Goal: Task Accomplishment & Management: Use online tool/utility

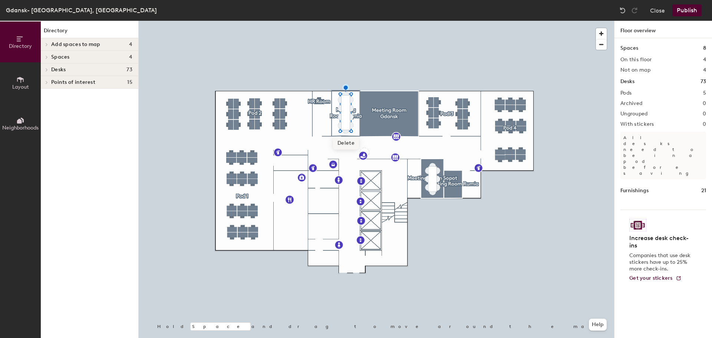
click at [345, 140] on span "Delete" at bounding box center [346, 143] width 26 height 13
click at [346, 21] on div at bounding box center [376, 21] width 475 height 0
click at [349, 21] on div at bounding box center [376, 21] width 475 height 0
click at [346, 21] on div at bounding box center [376, 21] width 475 height 0
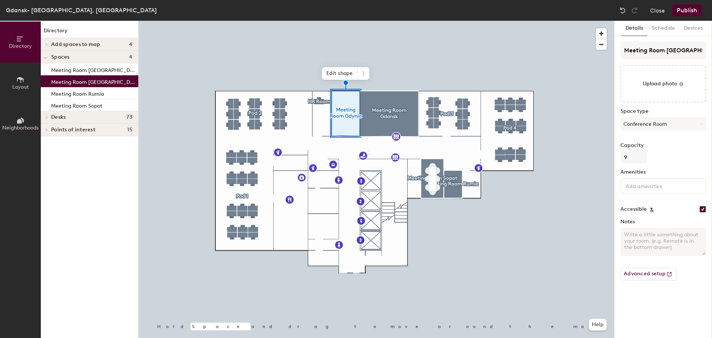
click at [688, 12] on button "Publish" at bounding box center [686, 10] width 29 height 12
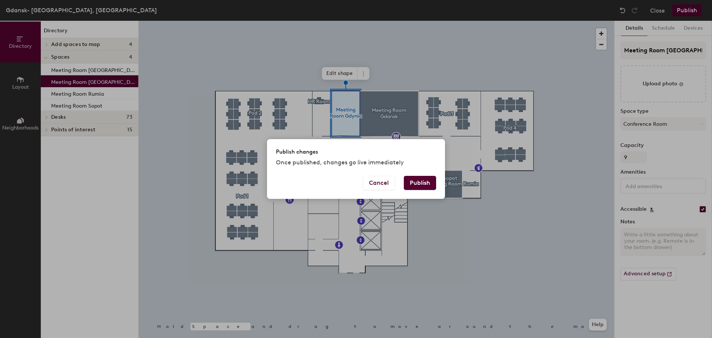
click at [414, 184] on button "Publish" at bounding box center [420, 183] width 32 height 14
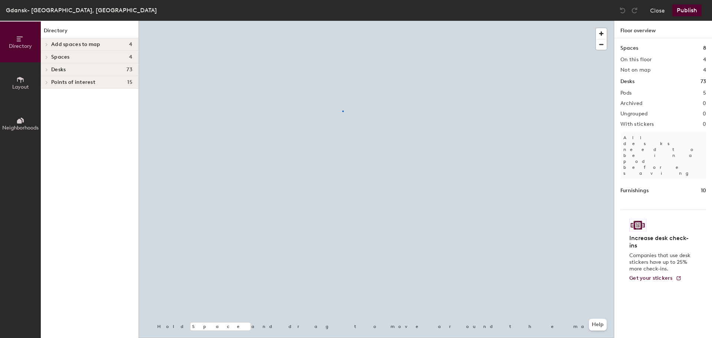
click at [342, 21] on div at bounding box center [376, 21] width 475 height 0
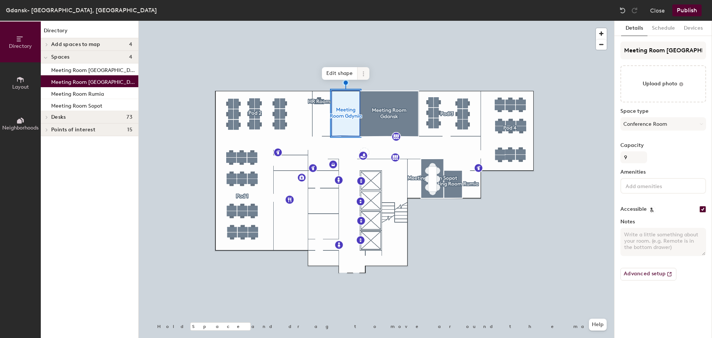
click at [362, 76] on icon at bounding box center [363, 74] width 6 height 6
click at [371, 101] on span "Activate" at bounding box center [390, 103] width 66 height 13
click at [689, 7] on button "Publish" at bounding box center [686, 10] width 29 height 12
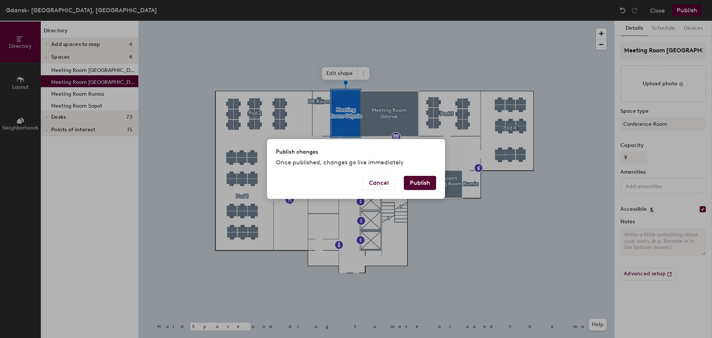
click at [422, 180] on button "Publish" at bounding box center [420, 183] width 32 height 14
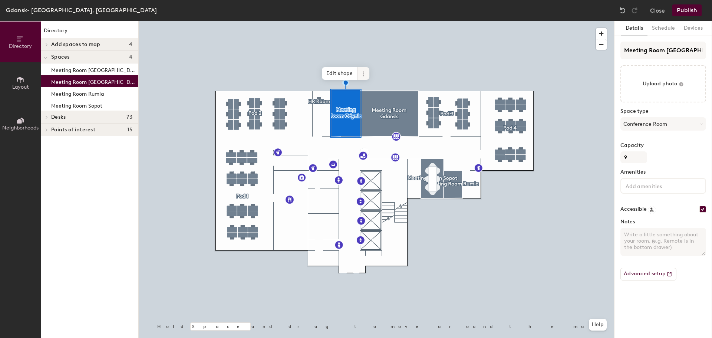
click at [363, 76] on span at bounding box center [363, 73] width 12 height 13
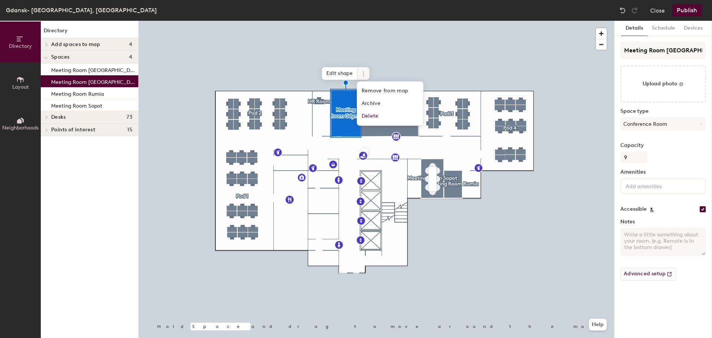
click at [447, 21] on div at bounding box center [376, 21] width 475 height 0
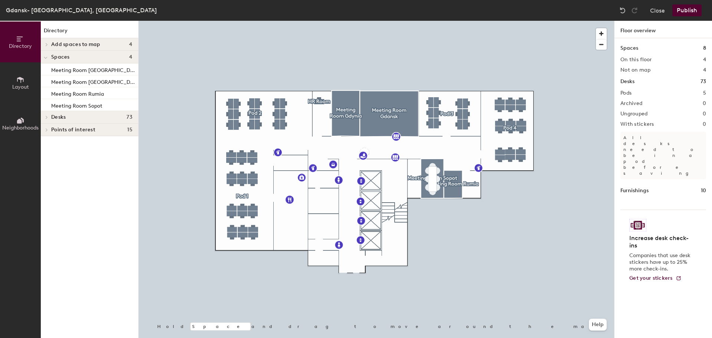
click at [344, 21] on div at bounding box center [376, 21] width 475 height 0
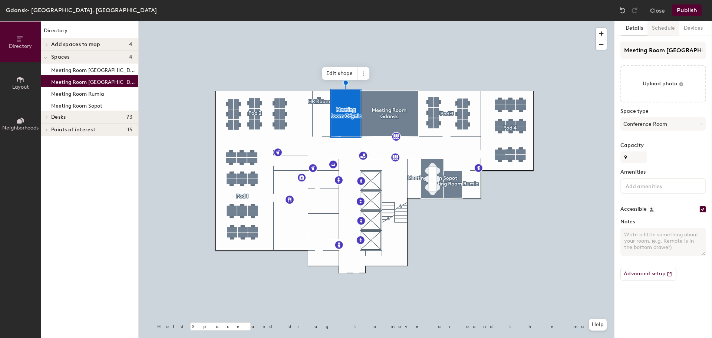
click at [658, 29] on button "Schedule" at bounding box center [663, 28] width 32 height 15
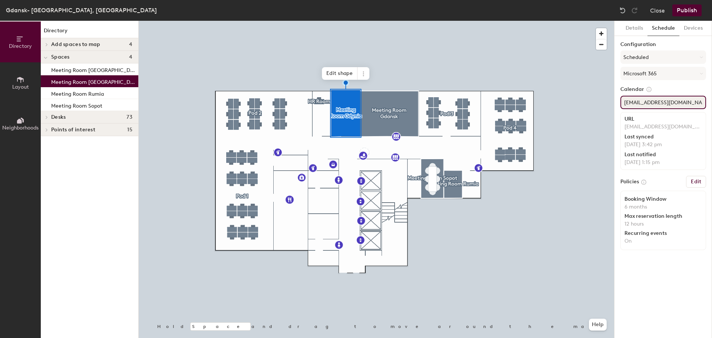
click at [670, 103] on input "ConfRm-Gdansk-Ddynia@broadridge.com" at bounding box center [663, 102] width 86 height 13
drag, startPoint x: 640, startPoint y: 102, endPoint x: 650, endPoint y: 104, distance: 10.2
click at [650, 104] on input "ConfRm-Gdansk-Gdynia@broadridge.com" at bounding box center [663, 102] width 86 height 13
click at [629, 105] on input "ConfRm-Gdansk-Gdynia@broadridge.com" at bounding box center [663, 102] width 86 height 13
drag, startPoint x: 622, startPoint y: 102, endPoint x: 663, endPoint y: 105, distance: 41.2
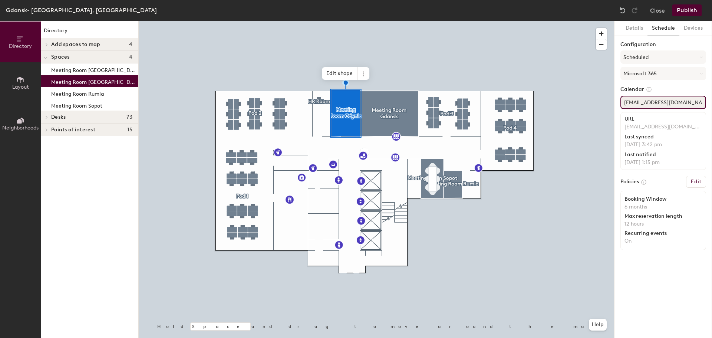
click at [663, 105] on input "ConfRm-Gdansk-Gdynia@broadridge.com" at bounding box center [663, 102] width 86 height 13
drag, startPoint x: 673, startPoint y: 100, endPoint x: 667, endPoint y: 100, distance: 5.6
click at [673, 100] on input "ConfRm-Gdansk-Gdynia@broadridge.com" at bounding box center [663, 102] width 86 height 13
drag, startPoint x: 624, startPoint y: 102, endPoint x: 745, endPoint y: 102, distance: 121.2
click at [711, 102] on html "Skip navigation Schedule Office People Analytics Services Manage Gdansk- Poland…" at bounding box center [356, 169] width 712 height 338
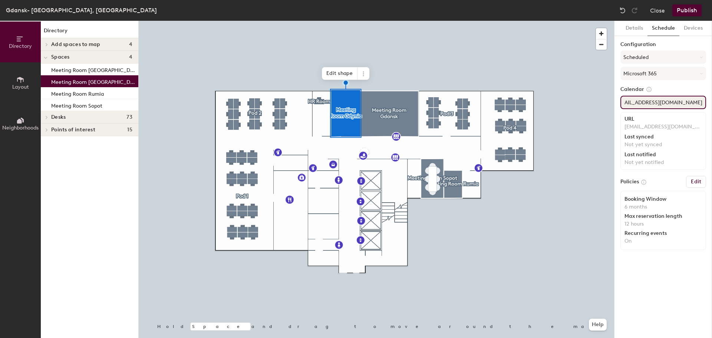
paste input "confrm-gdansk-g"
click at [607, 100] on div "Directory Layout Neighborhoods Directory Add spaces to map 4 Kitchen & Rest Are…" at bounding box center [356, 179] width 712 height 317
click at [638, 102] on input "confrm-gdansk-gdynia@broadridge.com" at bounding box center [663, 102] width 86 height 13
type input "confrm-gdansk-gdynia@broadridge.com"
click at [669, 268] on div "Details Schedule Devices Configuration Scheduled Microsoft 365 Calendar confrm-…" at bounding box center [662, 179] width 97 height 317
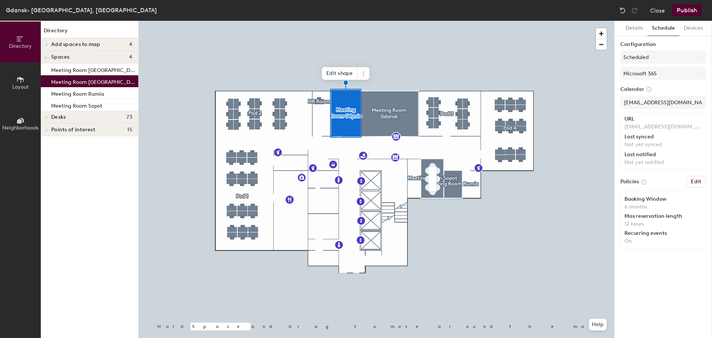
click at [676, 11] on button "Publish" at bounding box center [686, 10] width 29 height 12
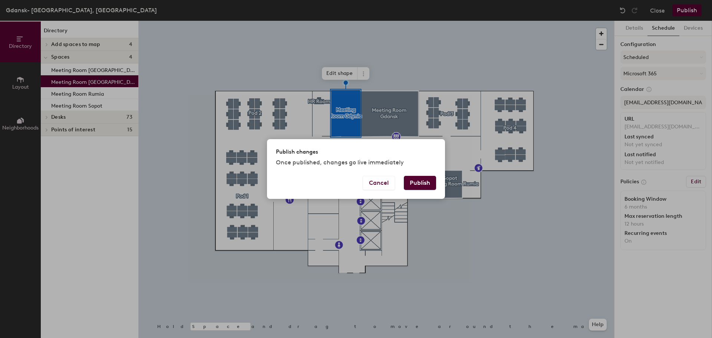
click at [430, 183] on button "Publish" at bounding box center [420, 183] width 32 height 14
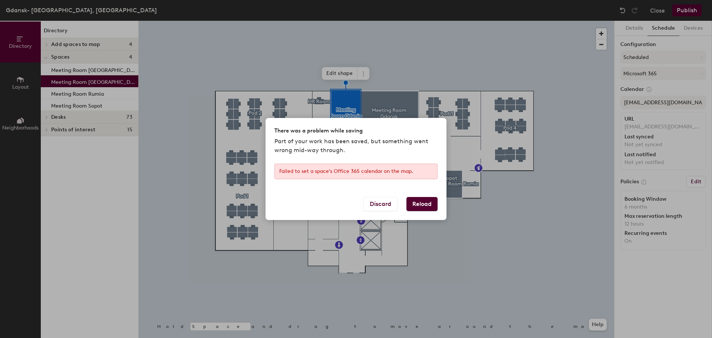
click at [422, 205] on button "Reload" at bounding box center [421, 204] width 31 height 14
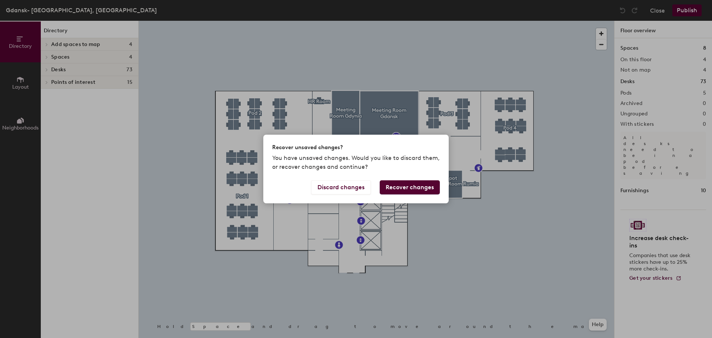
click at [409, 186] on button "Recover changes" at bounding box center [409, 187] width 60 height 14
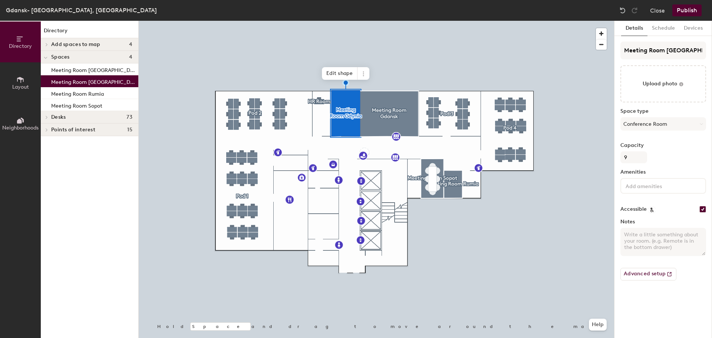
click at [687, 5] on button "Publish" at bounding box center [686, 10] width 29 height 12
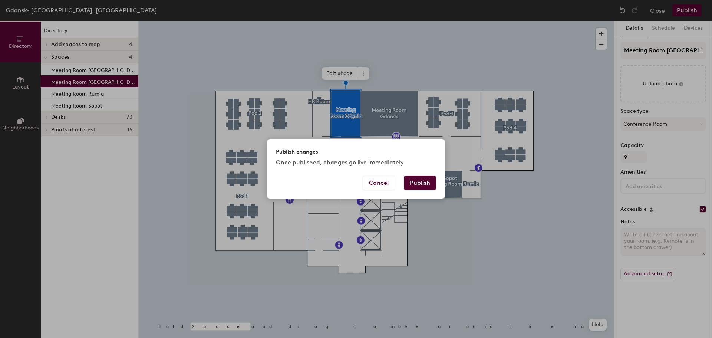
click at [420, 188] on button "Publish" at bounding box center [420, 183] width 32 height 14
